Goal: Information Seeking & Learning: Compare options

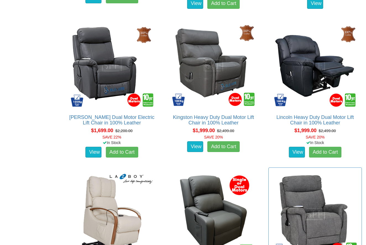
scroll to position [637, 0]
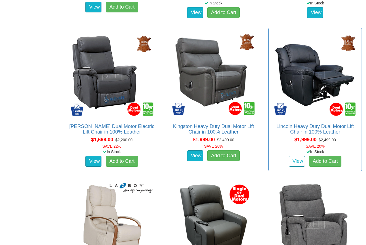
click at [294, 161] on link "View" at bounding box center [296, 161] width 16 height 11
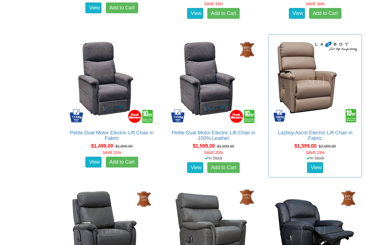
scroll to position [487, 0]
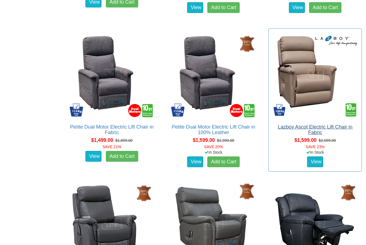
click at [305, 127] on link "Lazboy Ascot Electric Lift Chair in Fabric" at bounding box center [314, 129] width 75 height 11
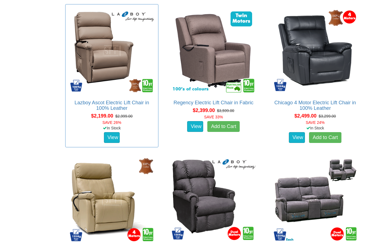
scroll to position [959, 0]
